Goal: Task Accomplishment & Management: Manage account settings

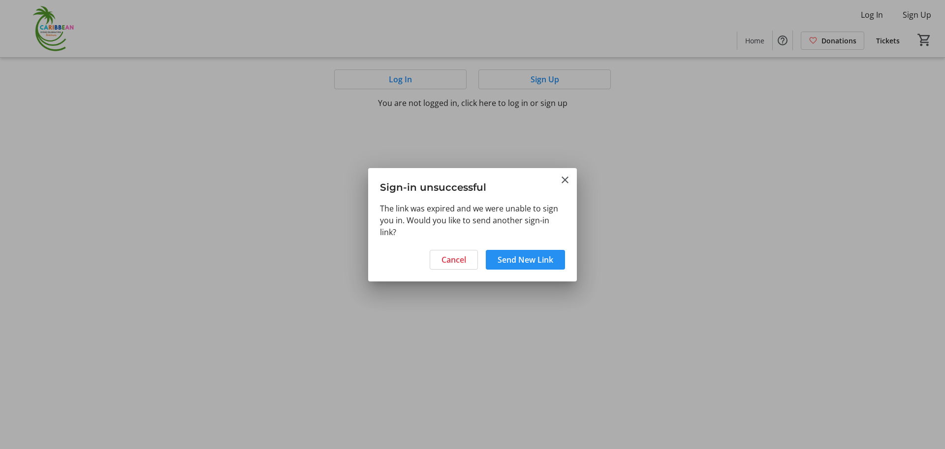
click at [508, 262] on span "Send New Link" at bounding box center [526, 260] width 56 height 12
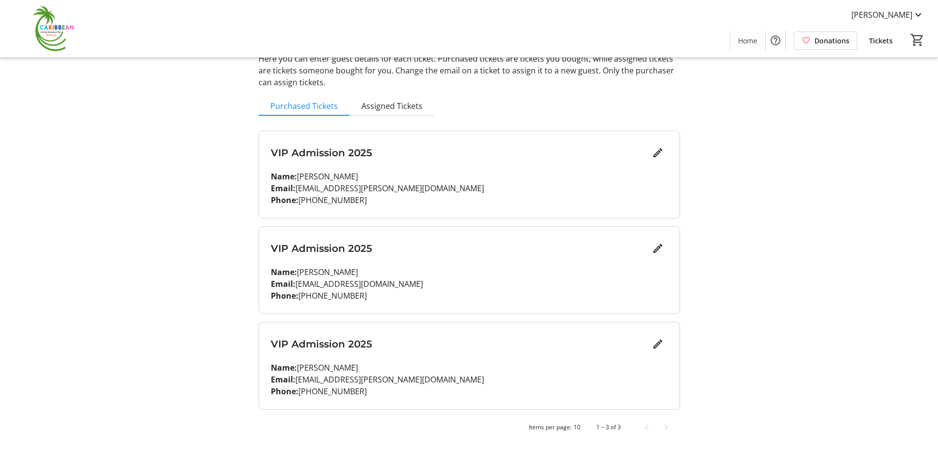
scroll to position [3, 0]
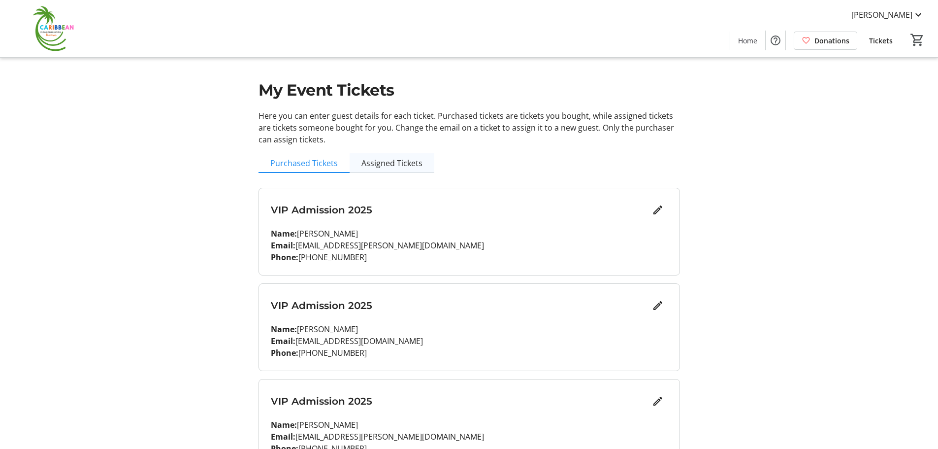
click at [415, 167] on span "Assigned Tickets" at bounding box center [391, 163] width 61 height 8
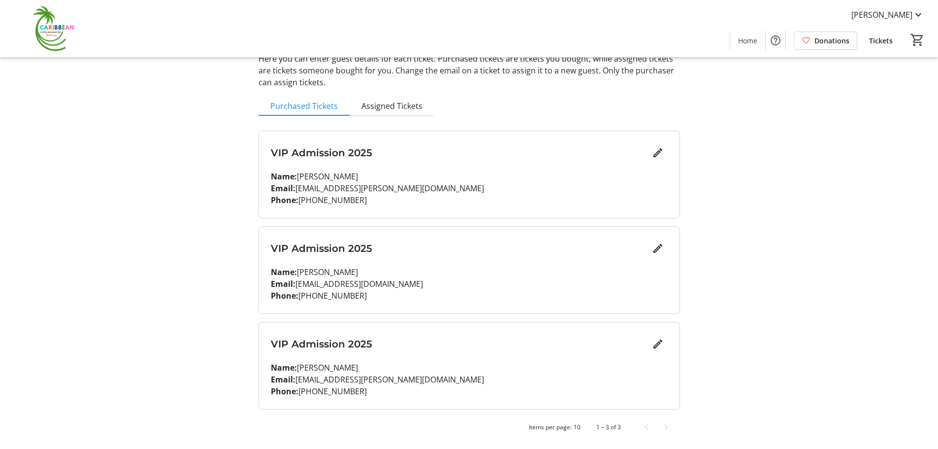
scroll to position [148, 0]
click at [334, 182] on p "Email: mmatich@shaw.ca" at bounding box center [469, 188] width 397 height 12
click at [654, 147] on mat-icon "Edit" at bounding box center [658, 153] width 12 height 12
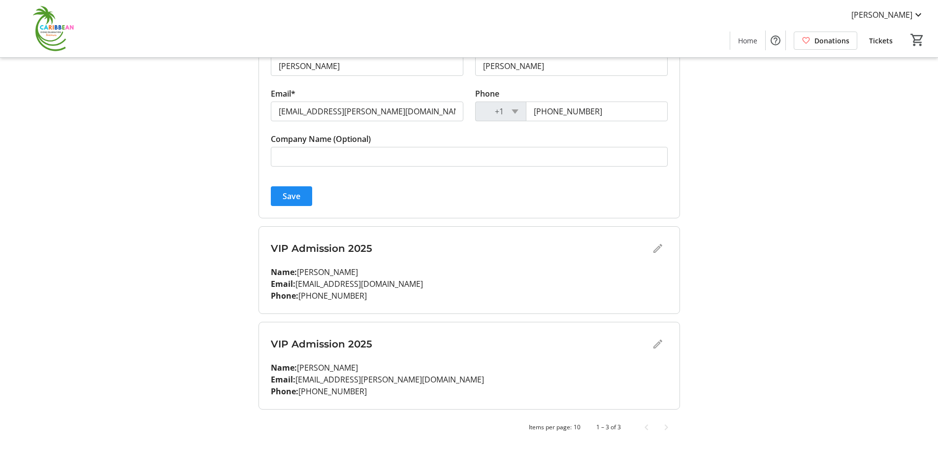
scroll to position [259, 0]
click at [654, 258] on div "VIP Admission 2025" at bounding box center [469, 248] width 397 height 20
click at [653, 258] on div "VIP Admission 2025" at bounding box center [469, 248] width 397 height 20
click at [650, 258] on div "VIP Admission 2025" at bounding box center [469, 248] width 397 height 20
drag, startPoint x: 162, startPoint y: 286, endPoint x: 174, endPoint y: 282, distance: 11.8
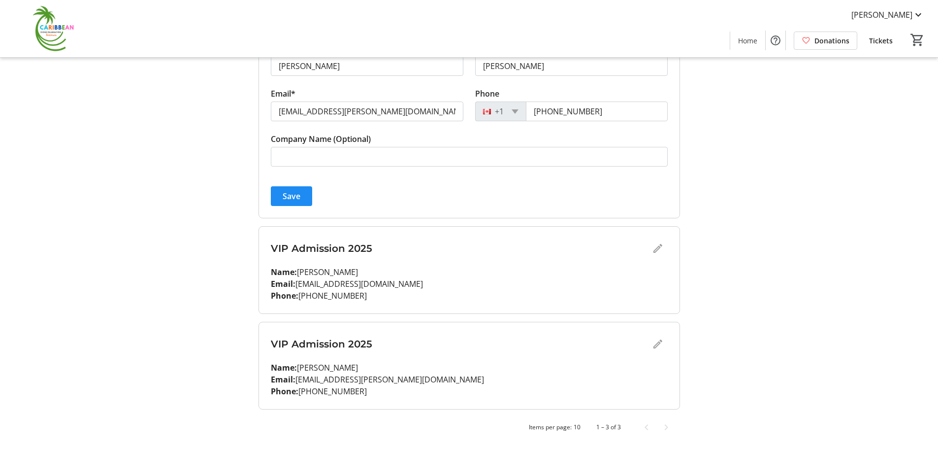
click at [162, 285] on div "My Event Tickets Here you can enter guest details for each ticket. Purchased ti…" at bounding box center [469, 133] width 650 height 632
click at [300, 202] on span "Save" at bounding box center [292, 196] width 18 height 12
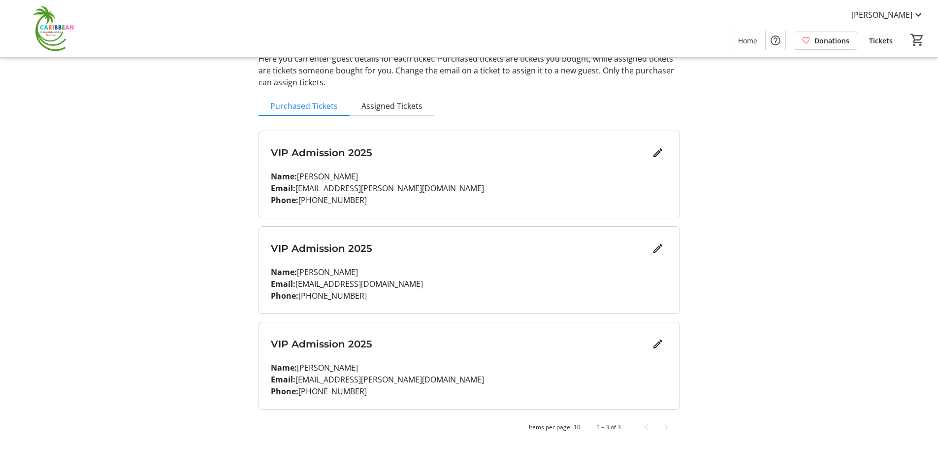
scroll to position [151, 0]
click at [652, 338] on mat-icon "Edit" at bounding box center [658, 344] width 12 height 12
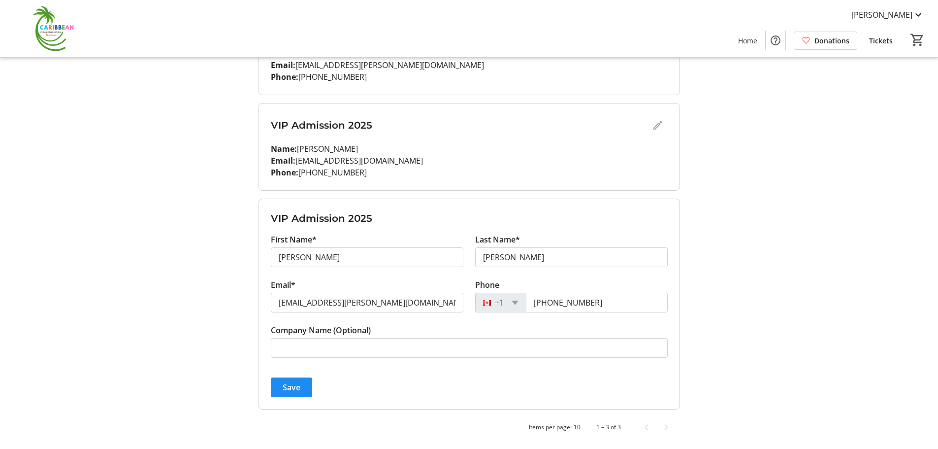
scroll to position [197, 0]
click at [335, 267] on input "Michael" at bounding box center [367, 257] width 193 height 20
type input "Mi"
click at [517, 178] on p "Phone: (604) 961-3448" at bounding box center [469, 172] width 397 height 12
